Goal: Transaction & Acquisition: Download file/media

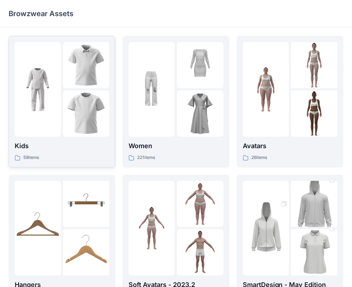
click at [64, 103] on img at bounding box center [86, 113] width 46 height 46
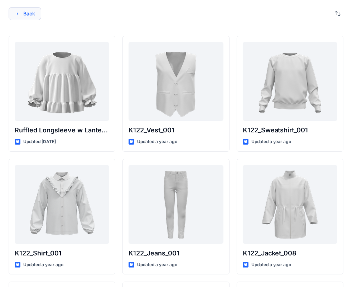
click at [24, 15] on button "Back" at bounding box center [25, 13] width 33 height 13
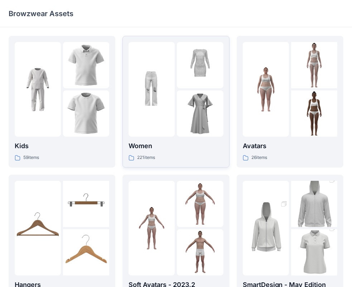
click at [156, 136] on div at bounding box center [152, 89] width 46 height 95
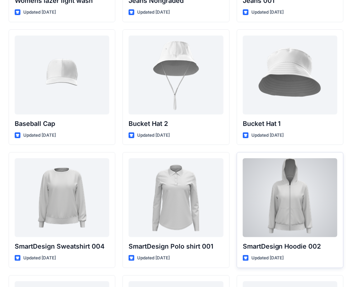
scroll to position [5284, 0]
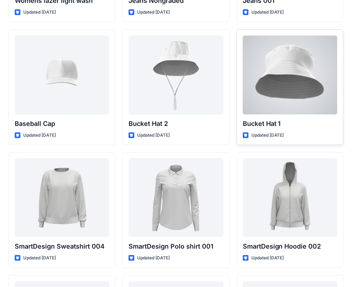
click at [299, 74] on div at bounding box center [290, 74] width 95 height 79
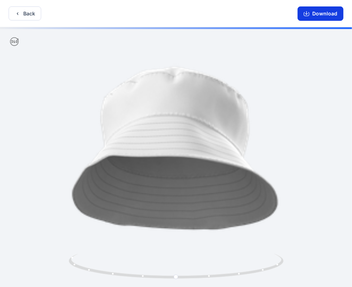
click at [318, 11] on button "Download" at bounding box center [321, 13] width 46 height 14
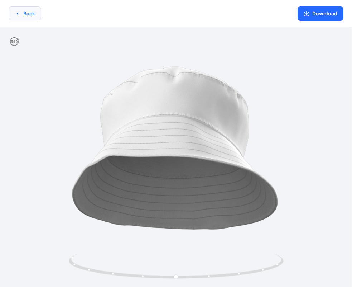
click at [32, 15] on button "Back" at bounding box center [25, 13] width 33 height 14
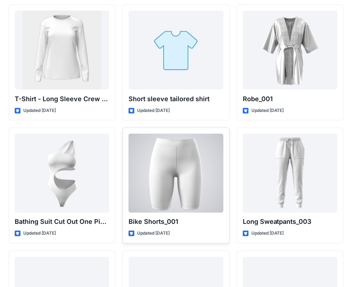
scroll to position [7774, 0]
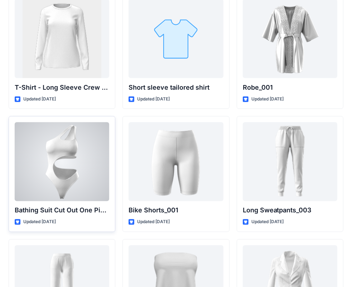
click at [74, 188] on div at bounding box center [62, 161] width 95 height 79
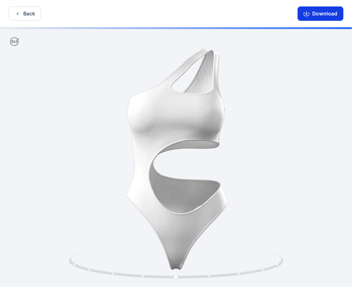
click at [315, 14] on button "Download" at bounding box center [321, 13] width 46 height 14
